Goal: Navigation & Orientation: Find specific page/section

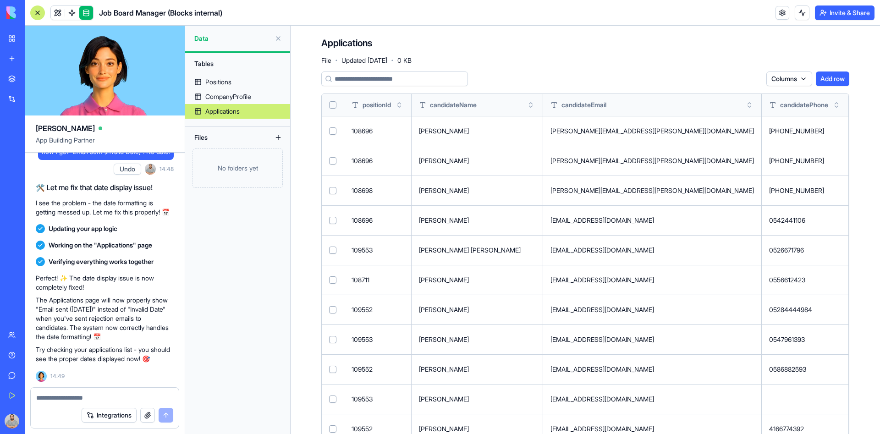
click at [795, 78] on html "BETA My Workspace New app Marketplace Integrations Recent Badge Builder Studio …" at bounding box center [440, 217] width 880 height 434
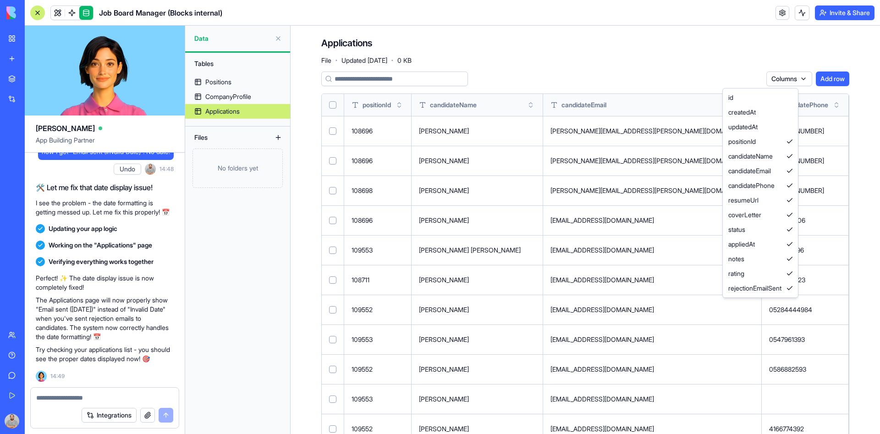
click at [691, 62] on html "BETA My Workspace New app Marketplace Integrations Recent Badge Builder Studio …" at bounding box center [440, 217] width 880 height 434
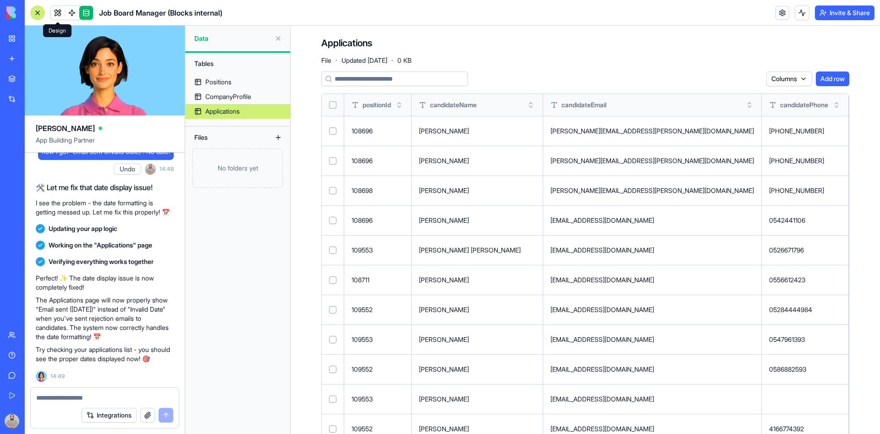
click at [55, 11] on link at bounding box center [58, 13] width 14 height 14
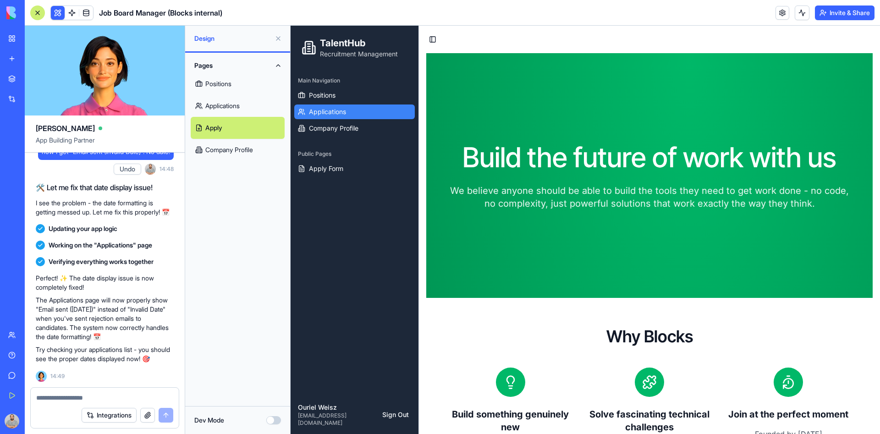
click at [356, 115] on link "Applications" at bounding box center [354, 111] width 120 height 15
